Goal: Task Accomplishment & Management: Manage account settings

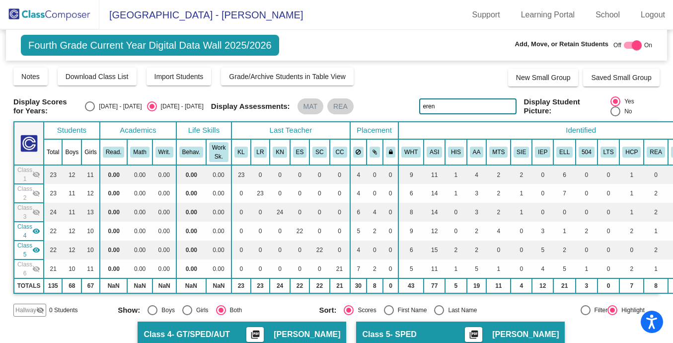
click at [441, 107] on input "eren" at bounding box center [467, 106] width 97 height 16
type input "[PERSON_NAME]"
click at [35, 173] on mat-icon "visibility_off" at bounding box center [36, 174] width 8 height 8
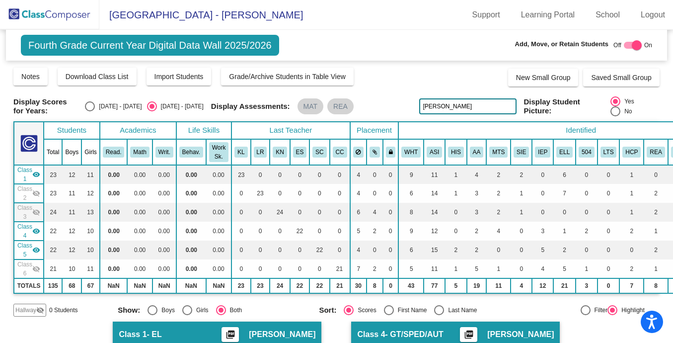
click at [37, 190] on mat-icon "visibility_off" at bounding box center [36, 193] width 8 height 8
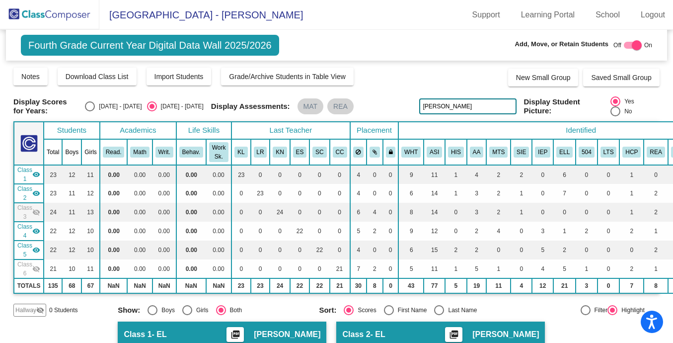
click at [36, 214] on mat-icon "visibility_off" at bounding box center [36, 212] width 8 height 8
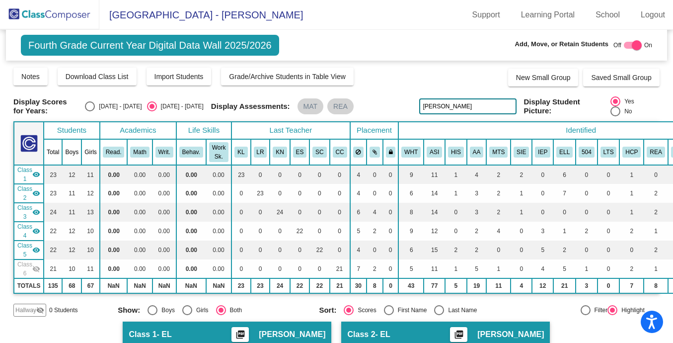
click at [36, 269] on mat-icon "visibility_off" at bounding box center [36, 269] width 8 height 8
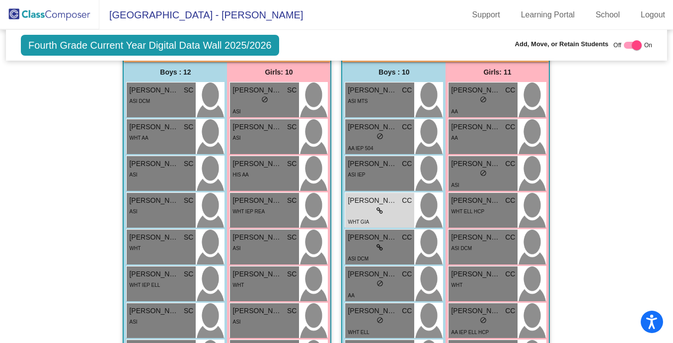
scroll to position [1382, 0]
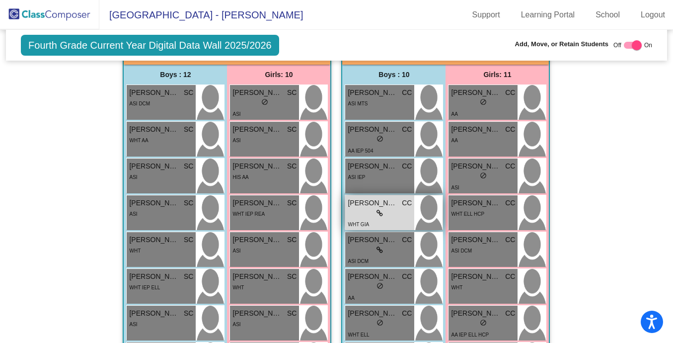
click at [404, 217] on div "lock do_not_disturb_alt" at bounding box center [380, 213] width 64 height 10
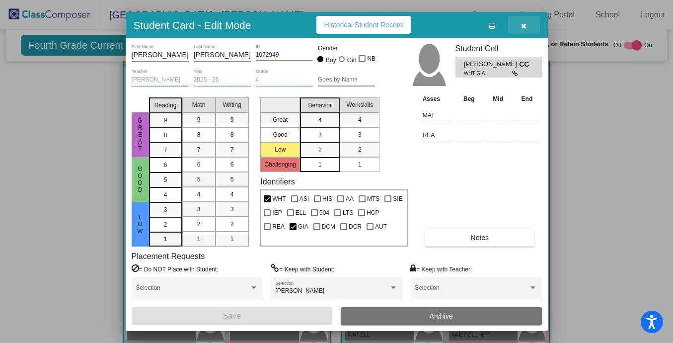
click at [525, 22] on icon "button" at bounding box center [523, 25] width 5 height 7
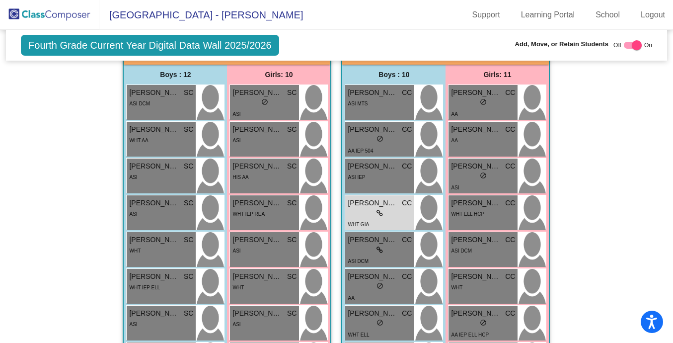
scroll to position [1370, 0]
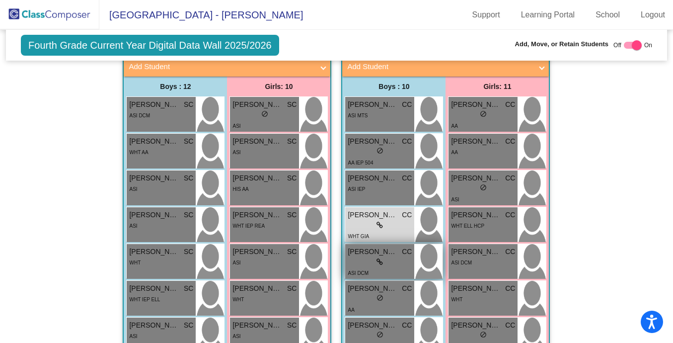
click at [375, 271] on div "ASI DCM" at bounding box center [380, 272] width 64 height 10
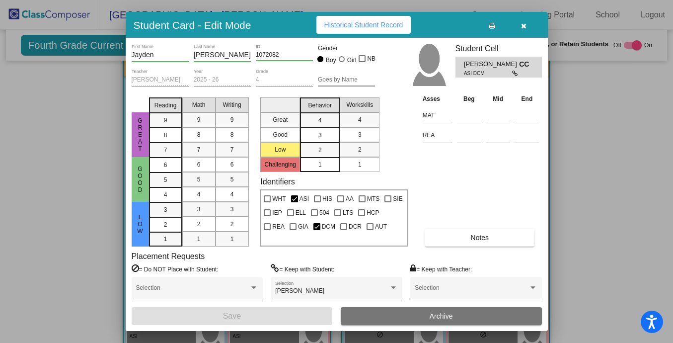
click at [526, 25] on icon "button" at bounding box center [523, 25] width 5 height 7
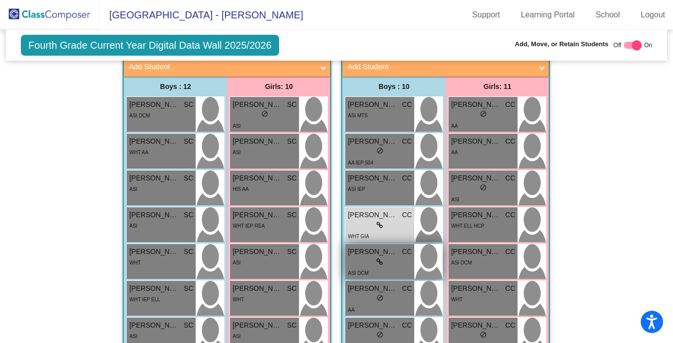
click at [377, 264] on icon at bounding box center [380, 261] width 6 height 7
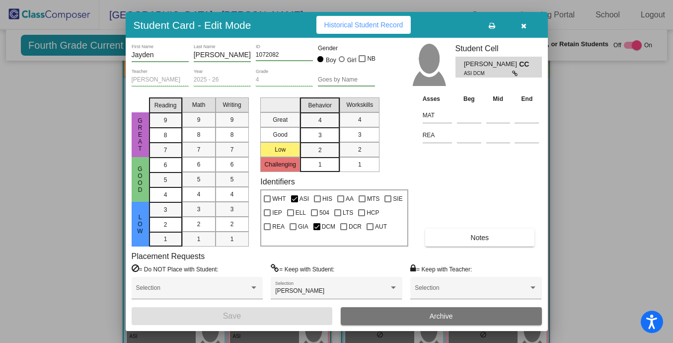
click at [524, 30] on button "button" at bounding box center [524, 25] width 32 height 18
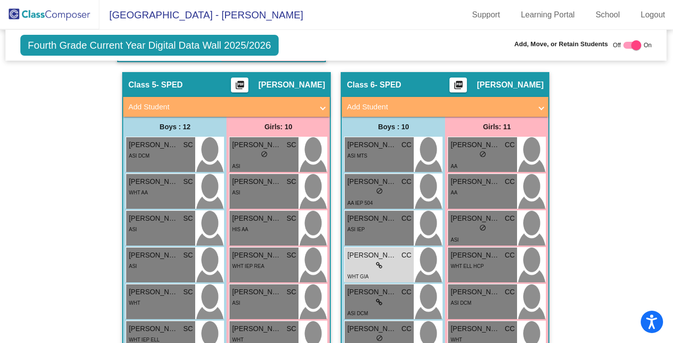
scroll to position [1331, 0]
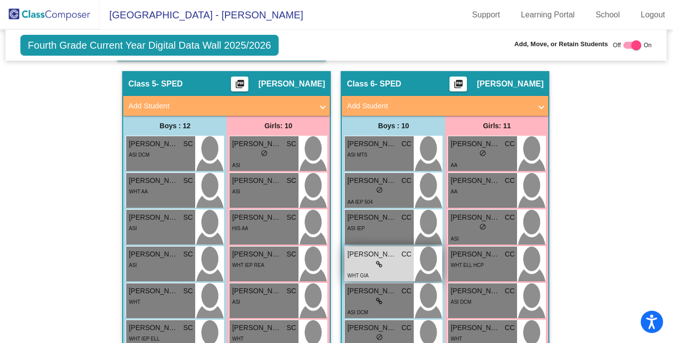
click at [392, 261] on div "lock do_not_disturb_alt" at bounding box center [379, 264] width 64 height 10
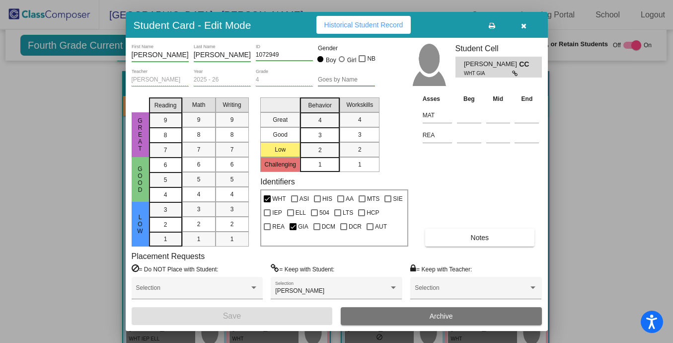
click at [523, 23] on icon "button" at bounding box center [523, 25] width 5 height 7
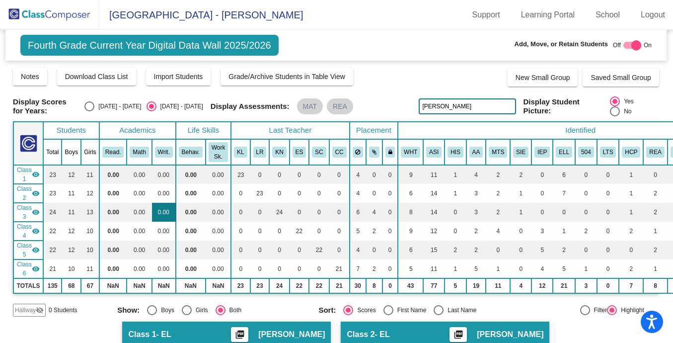
scroll to position [14, 0]
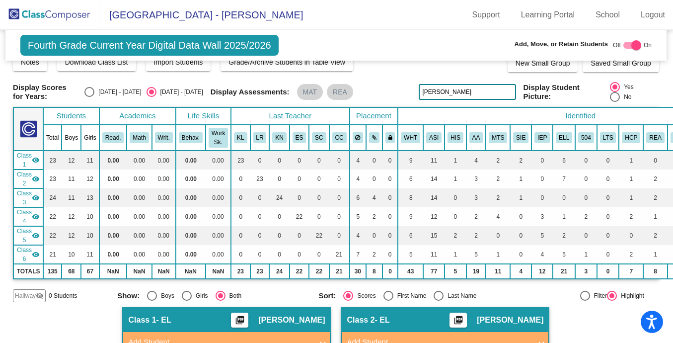
click at [37, 159] on mat-icon "visibility" at bounding box center [36, 160] width 8 height 8
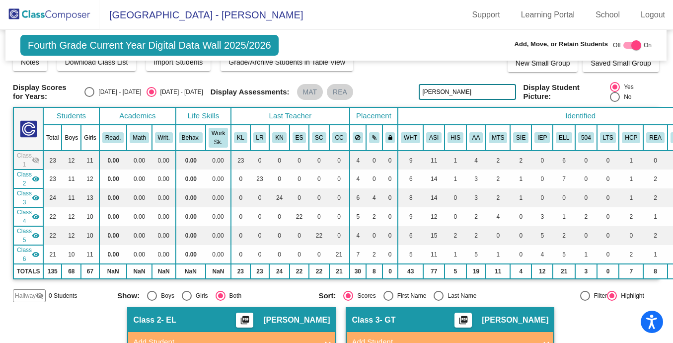
click at [34, 174] on div "Class 2 visibility" at bounding box center [28, 179] width 23 height 18
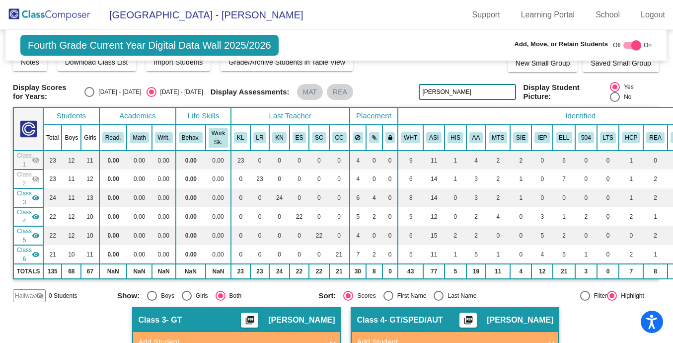
click at [36, 198] on mat-icon "visibility" at bounding box center [36, 198] width 8 height 8
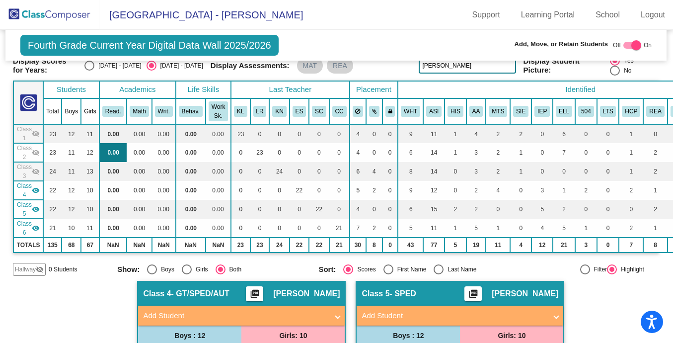
scroll to position [46, 0]
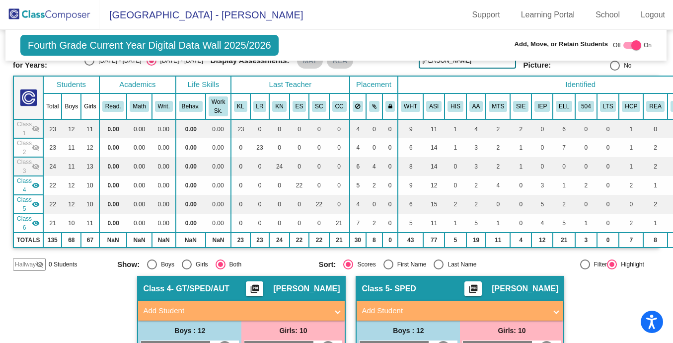
click at [40, 202] on td "Class 5 visibility" at bounding box center [28, 204] width 30 height 19
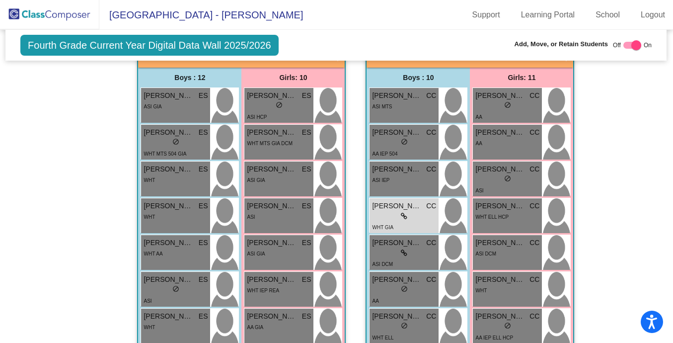
scroll to position [299, 1]
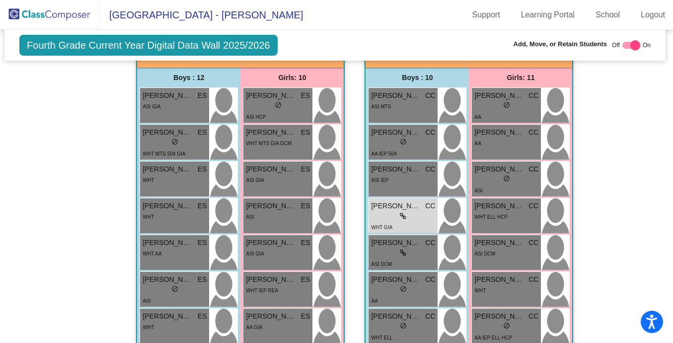
click at [349, 214] on div "Hallway - Hallway Class picture_as_pdf Add Student First Name Last Name Student…" at bounding box center [335, 284] width 647 height 522
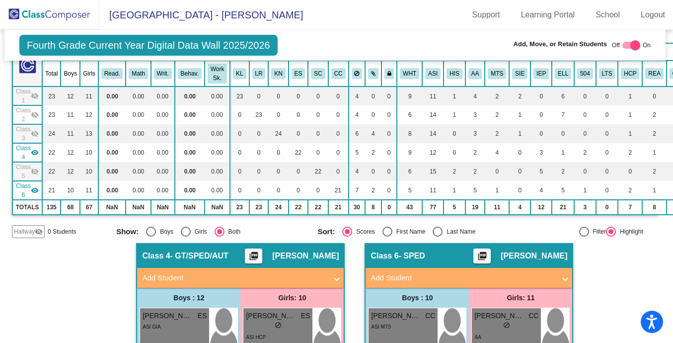
scroll to position [70, 1]
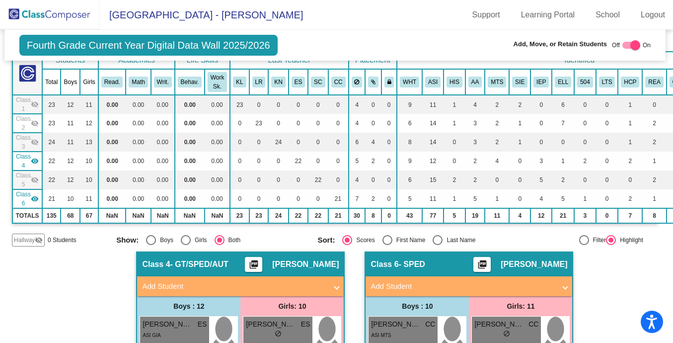
click at [34, 145] on mat-icon "visibility_off" at bounding box center [35, 142] width 8 height 8
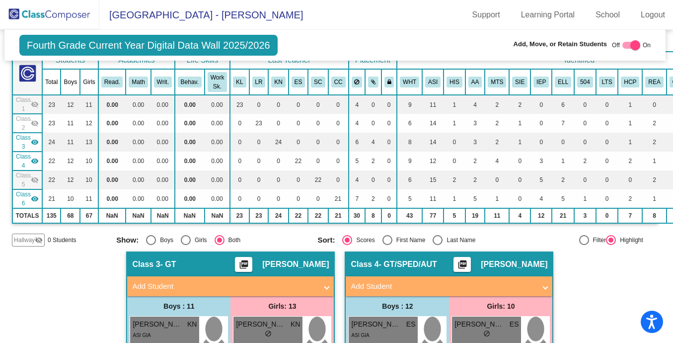
click at [35, 144] on mat-icon "visibility" at bounding box center [35, 142] width 8 height 8
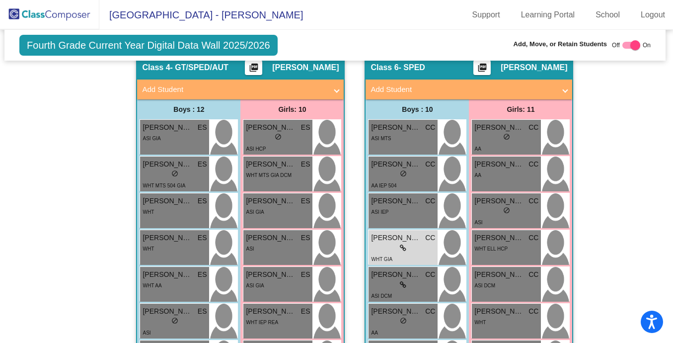
scroll to position [271, 1]
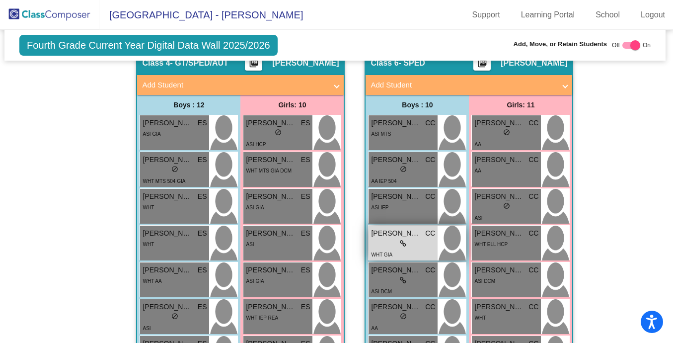
click at [410, 251] on div "WHT GIA" at bounding box center [403, 254] width 64 height 10
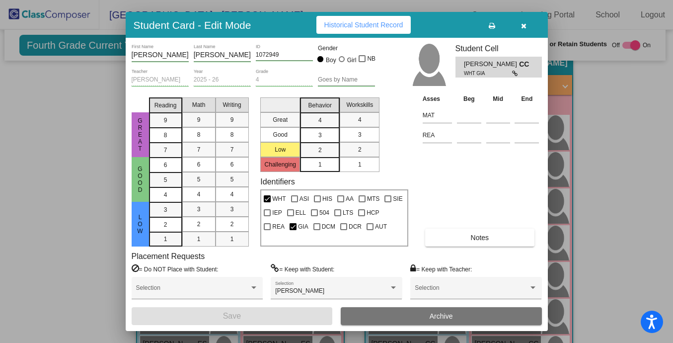
click at [524, 28] on icon "button" at bounding box center [523, 25] width 5 height 7
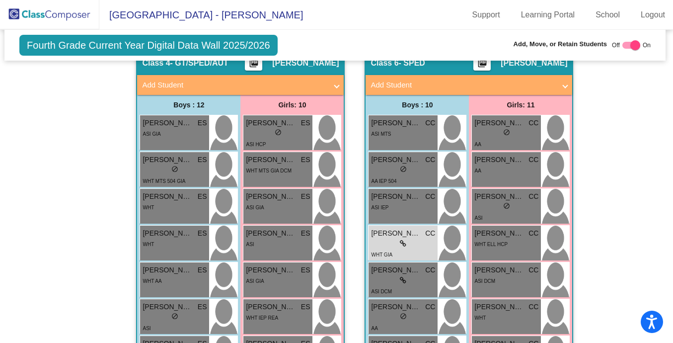
scroll to position [0, 1]
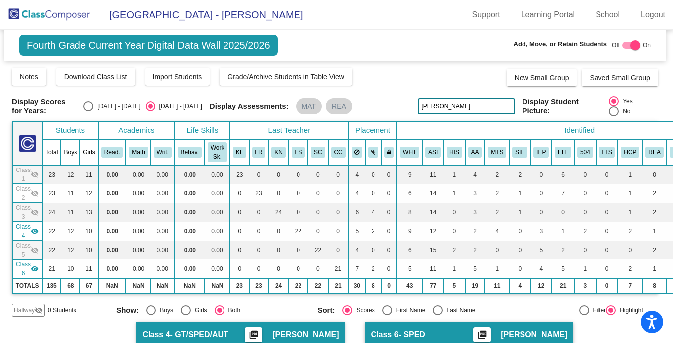
click at [63, 17] on img at bounding box center [49, 14] width 99 height 29
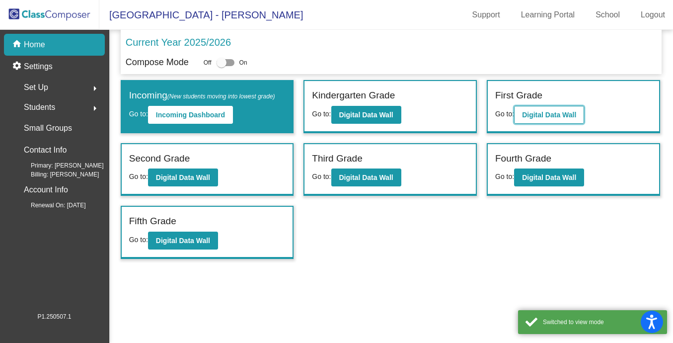
click at [548, 107] on button "Digital Data Wall" at bounding box center [549, 115] width 70 height 18
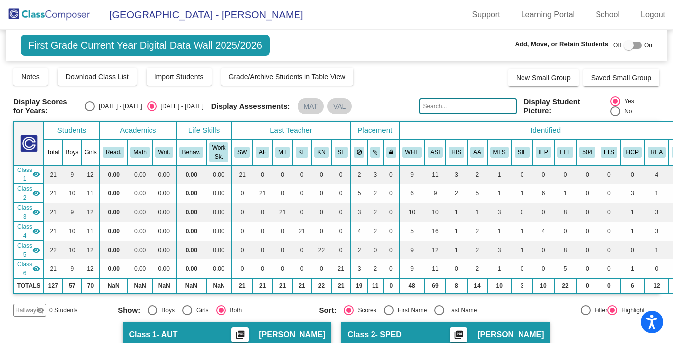
click at [35, 174] on mat-icon "visibility" at bounding box center [36, 174] width 8 height 8
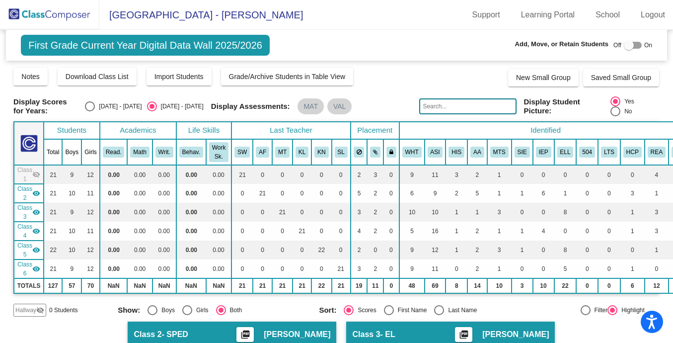
click at [37, 195] on mat-icon "visibility" at bounding box center [36, 193] width 8 height 8
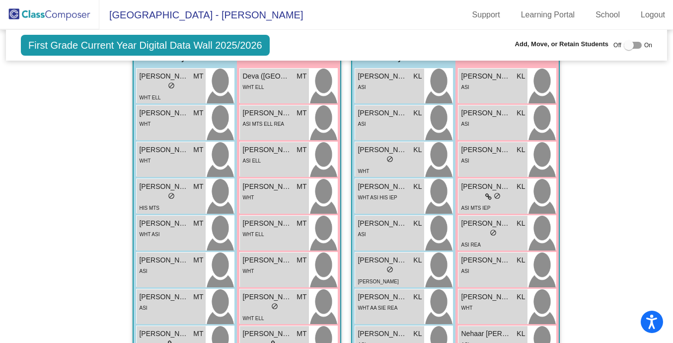
scroll to position [299, 0]
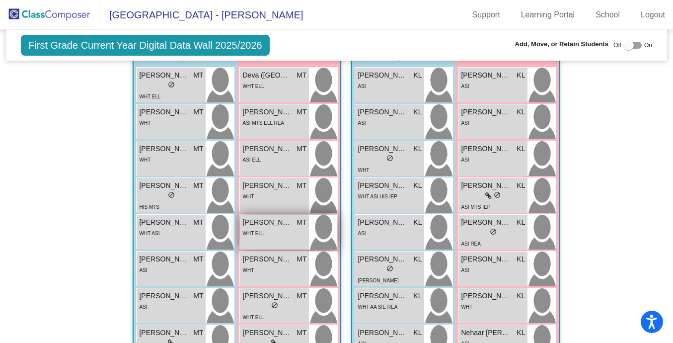
click at [274, 248] on div "[PERSON_NAME] MT lock do_not_disturb_alt WHT ELL" at bounding box center [274, 232] width 69 height 35
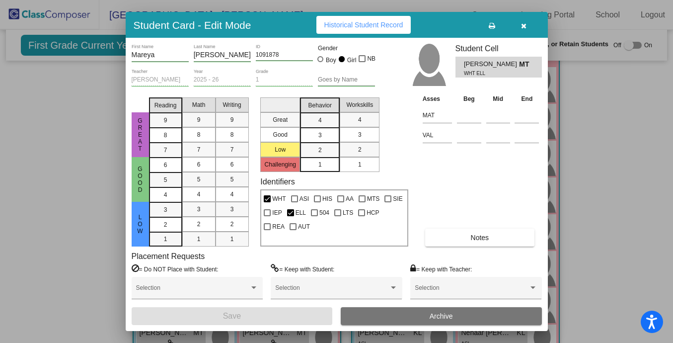
click at [271, 53] on input "1091878" at bounding box center [284, 55] width 57 height 7
click at [446, 313] on span "Archive" at bounding box center [441, 316] width 23 height 8
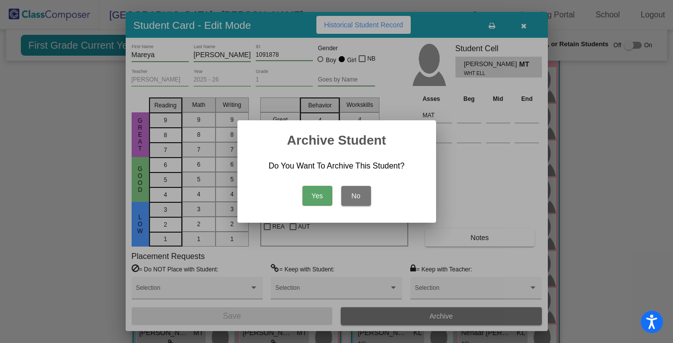
click at [316, 199] on button "Yes" at bounding box center [318, 196] width 30 height 20
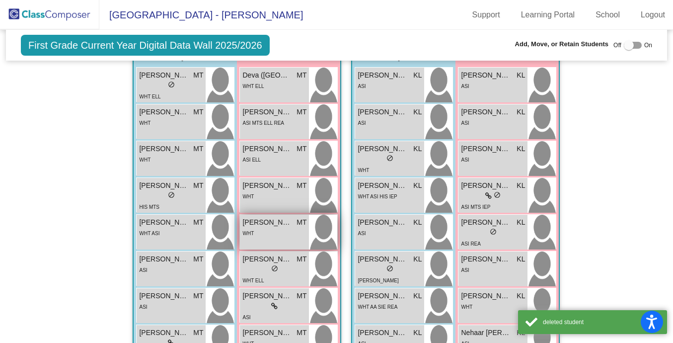
scroll to position [0, 0]
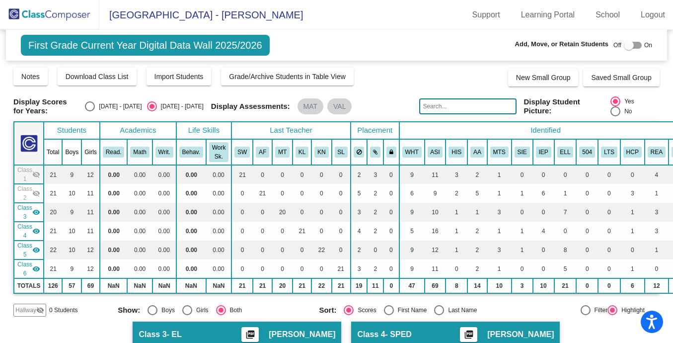
click at [43, 19] on img at bounding box center [49, 14] width 99 height 29
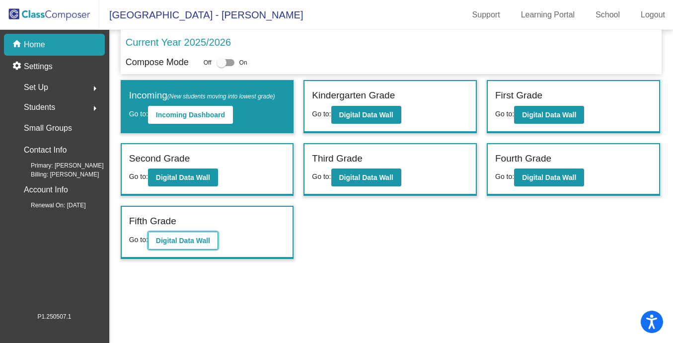
click at [174, 239] on b "Digital Data Wall" at bounding box center [183, 241] width 54 height 8
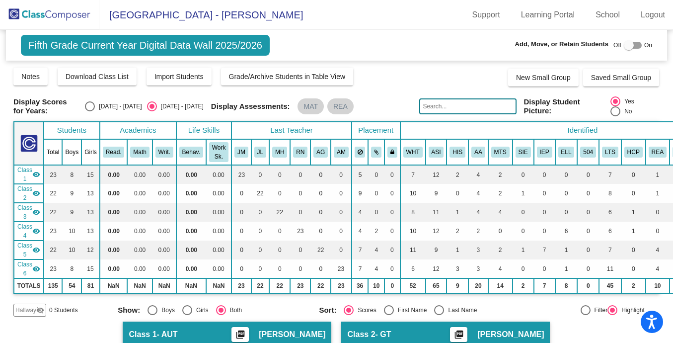
click at [452, 107] on input "text" at bounding box center [467, 106] width 97 height 16
paste input "1115779"
type input "1115779"
click at [37, 175] on mat-icon "visibility" at bounding box center [36, 174] width 8 height 8
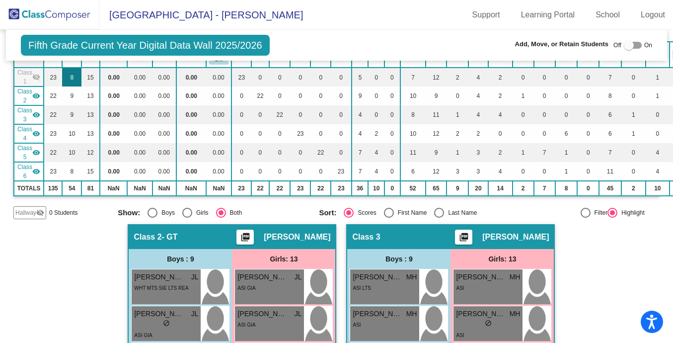
scroll to position [99, 0]
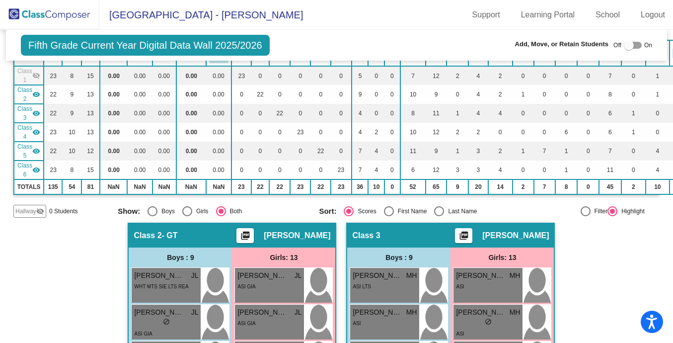
click at [36, 96] on mat-icon "visibility" at bounding box center [36, 94] width 8 height 8
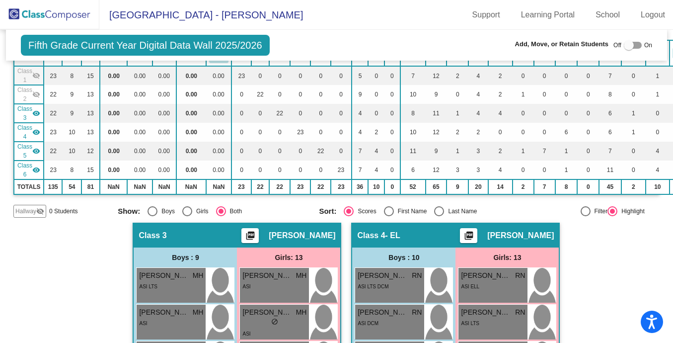
click at [38, 114] on mat-icon "visibility" at bounding box center [36, 113] width 8 height 8
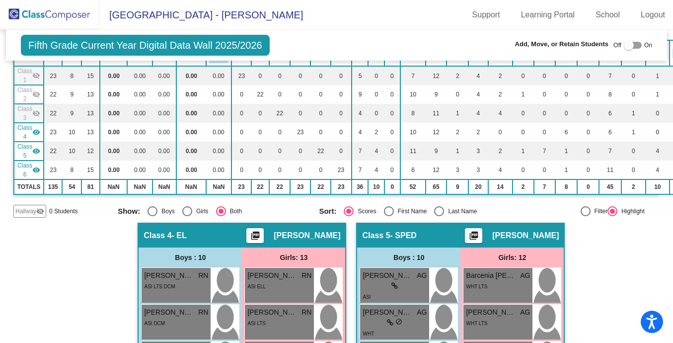
click at [37, 156] on div "Class 5 visibility" at bounding box center [28, 151] width 23 height 18
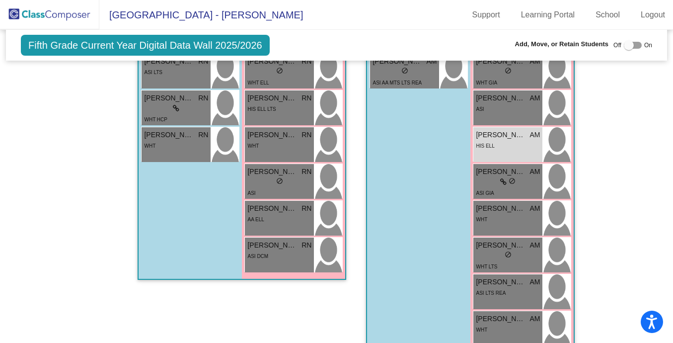
scroll to position [572, 0]
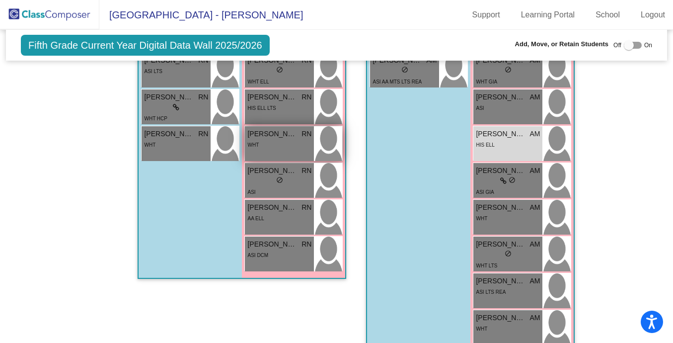
drag, startPoint x: 513, startPoint y: 149, endPoint x: 258, endPoint y: 136, distance: 255.8
click at [258, 136] on div "Hallway - Hallway Class picture_as_pdf Add Student First Name Last Name Student…" at bounding box center [336, 56] width 647 height 612
click at [624, 44] on div at bounding box center [629, 45] width 10 height 10
checkbox input "true"
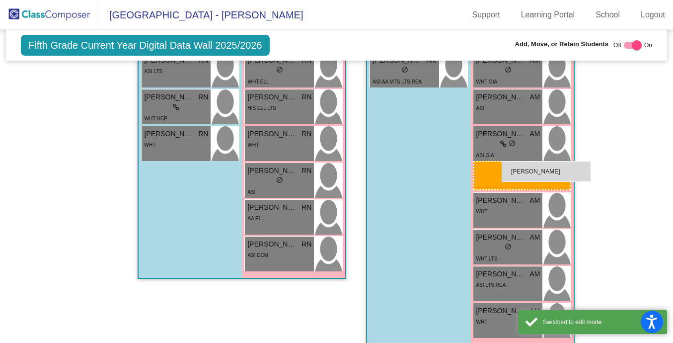
scroll to position [579, 0]
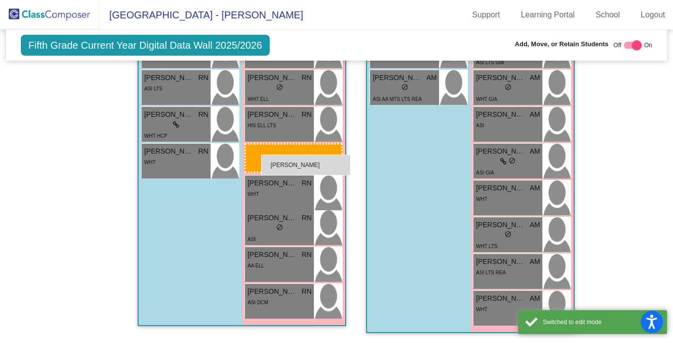
drag, startPoint x: 511, startPoint y: 146, endPoint x: 261, endPoint y: 154, distance: 249.6
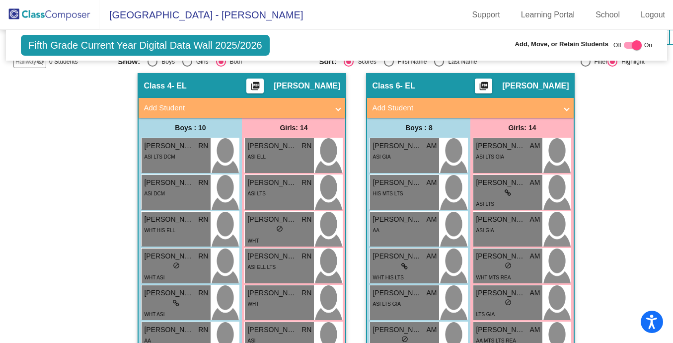
scroll to position [0, 0]
